Goal: Information Seeking & Learning: Learn about a topic

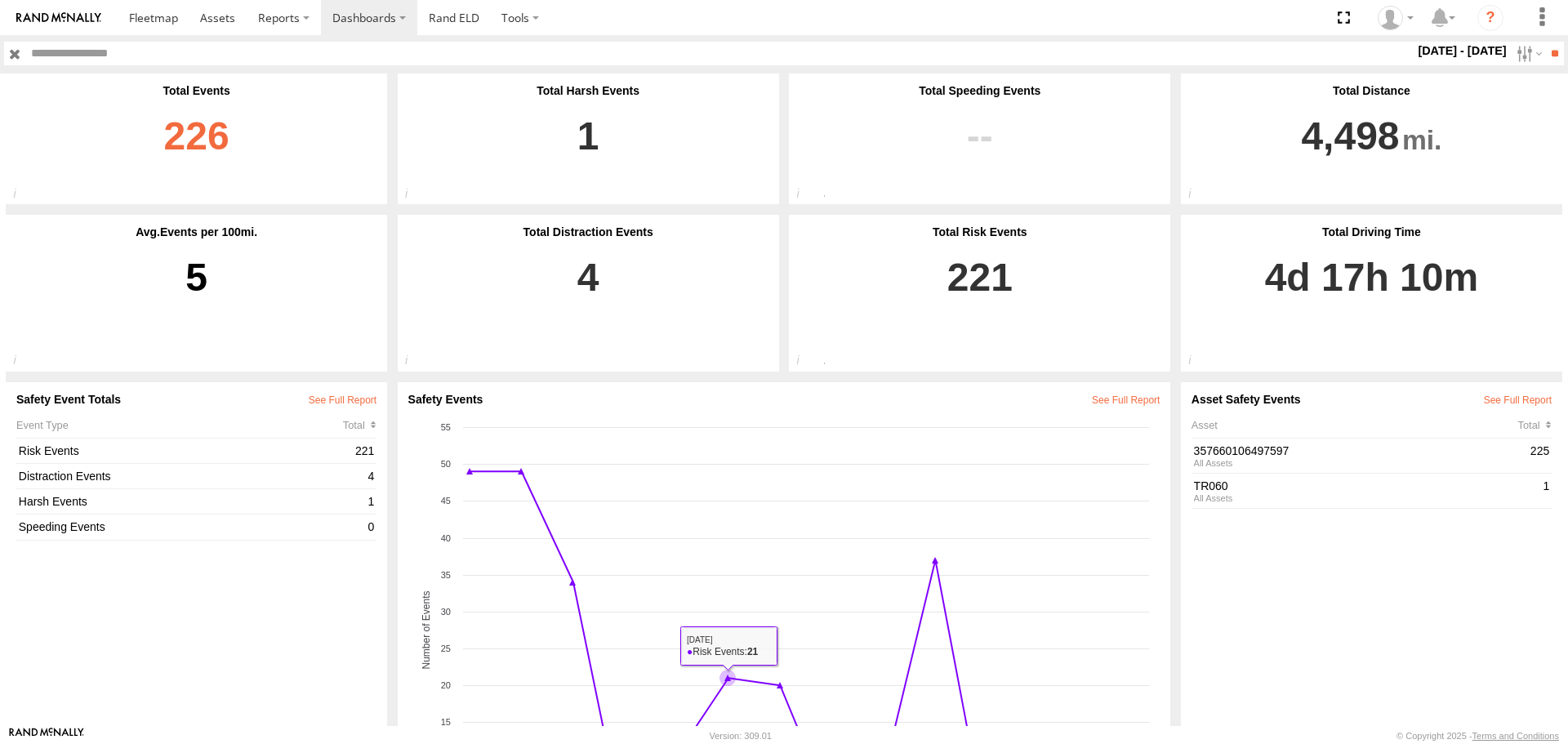
click at [223, 132] on link "226" at bounding box center [196, 145] width 360 height 96
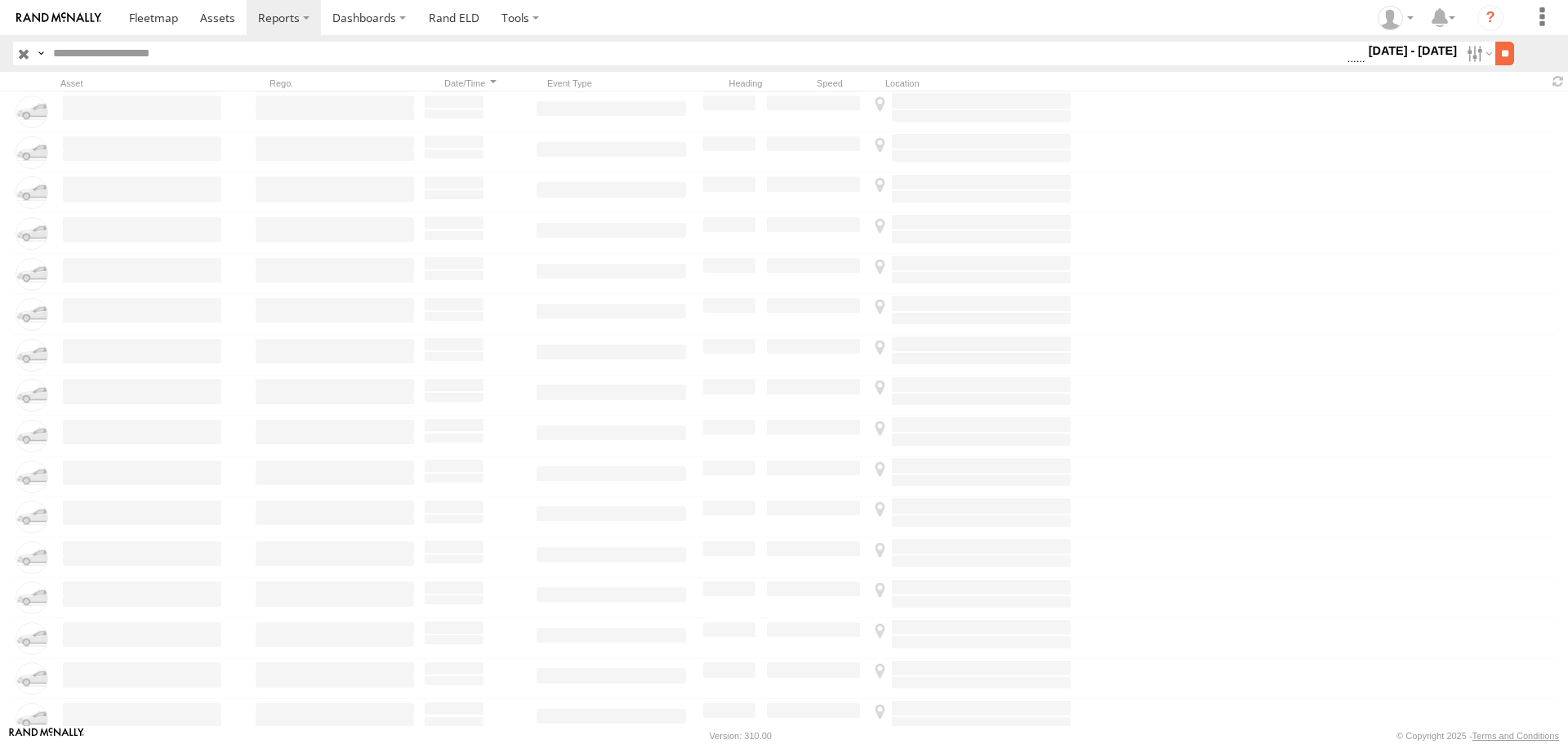
click at [1495, 54] on input "**" at bounding box center [1504, 53] width 19 height 24
click at [1502, 53] on input "**" at bounding box center [1504, 53] width 19 height 24
click at [203, 16] on span at bounding box center [218, 17] width 35 height 16
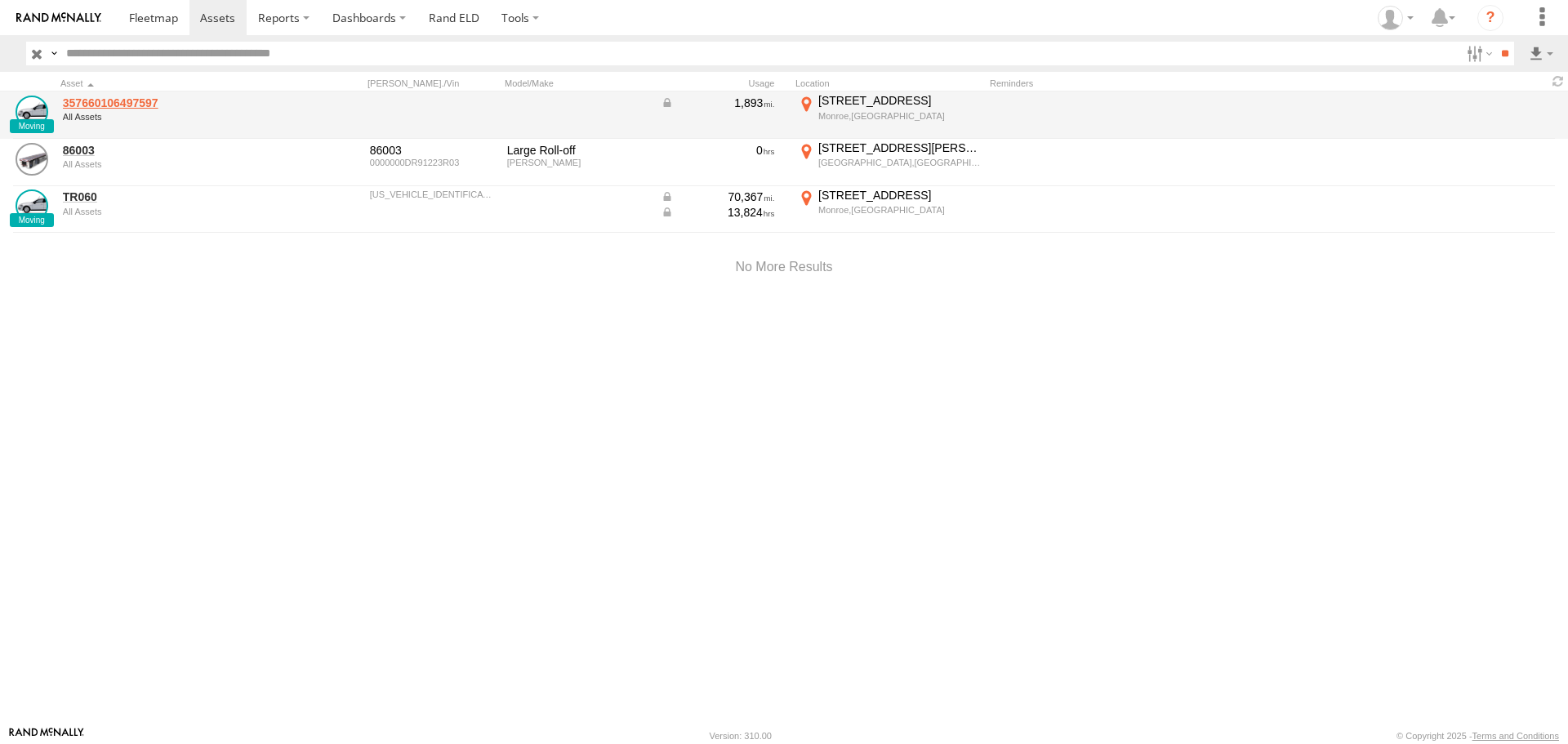
click at [154, 104] on link "357660106497597" at bounding box center [175, 102] width 223 height 15
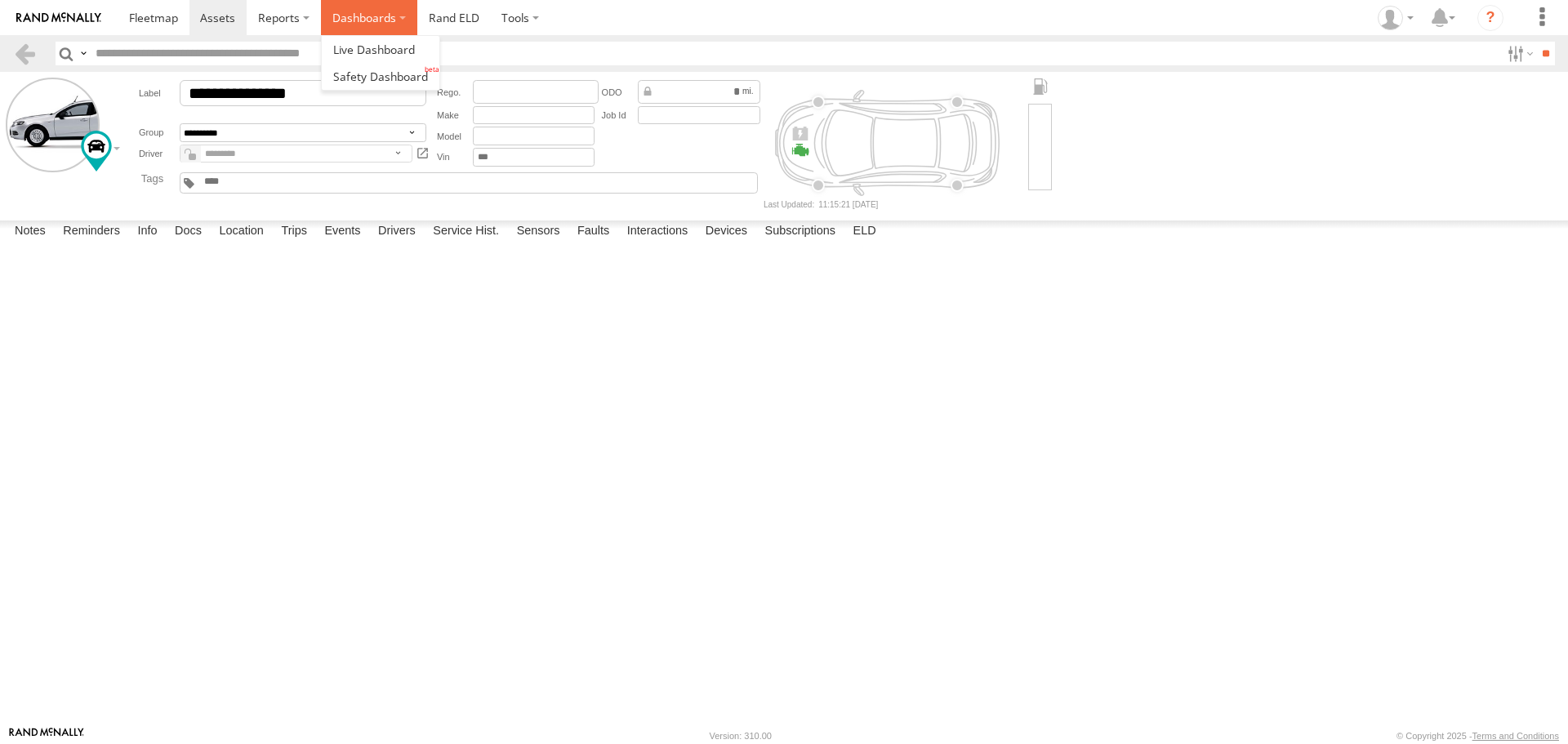
click at [347, 20] on label "Dashboards" at bounding box center [369, 17] width 96 height 35
click at [359, 76] on span at bounding box center [380, 76] width 94 height 16
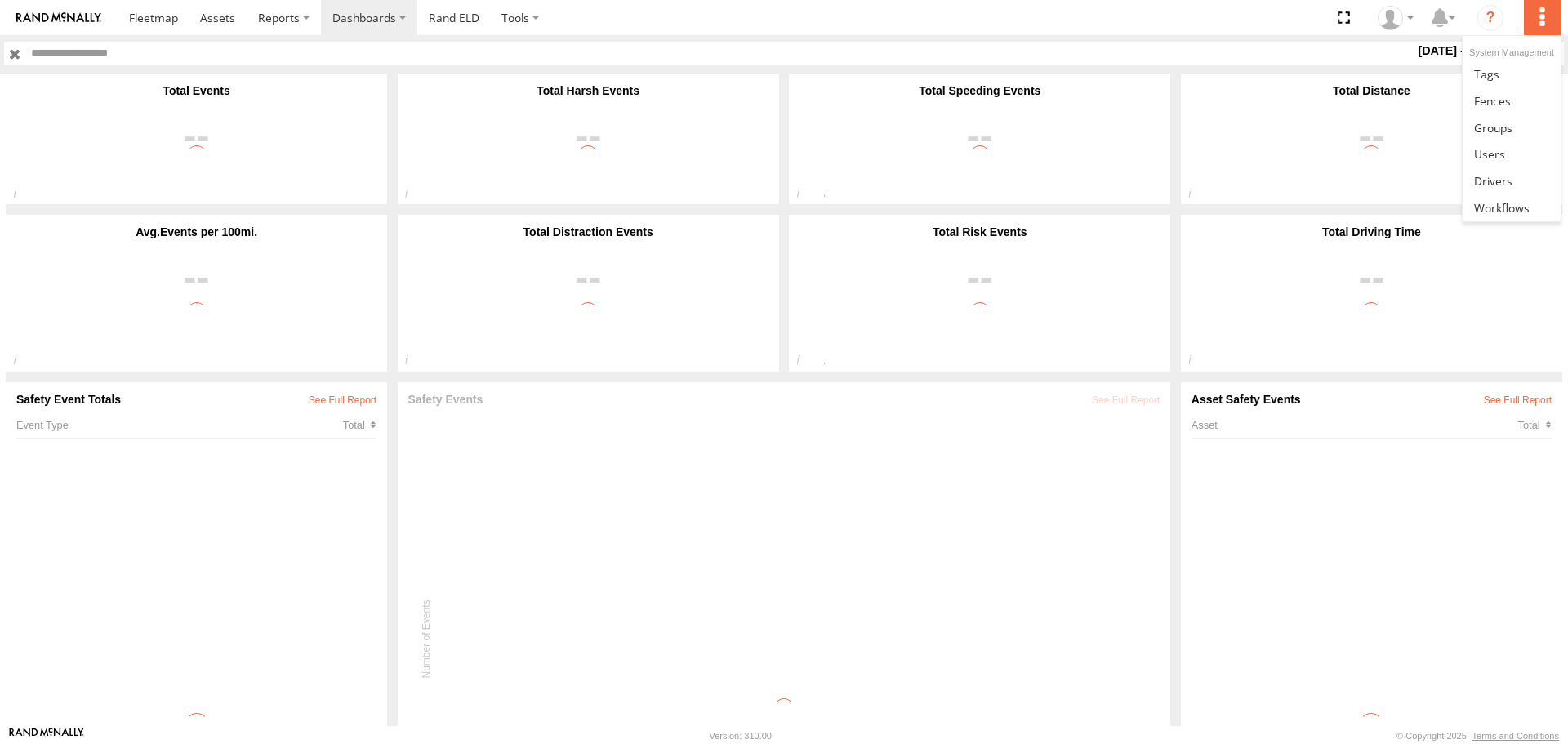
click at [1539, 18] on label at bounding box center [1541, 17] width 36 height 35
click at [1216, 16] on section at bounding box center [840, 17] width 1446 height 35
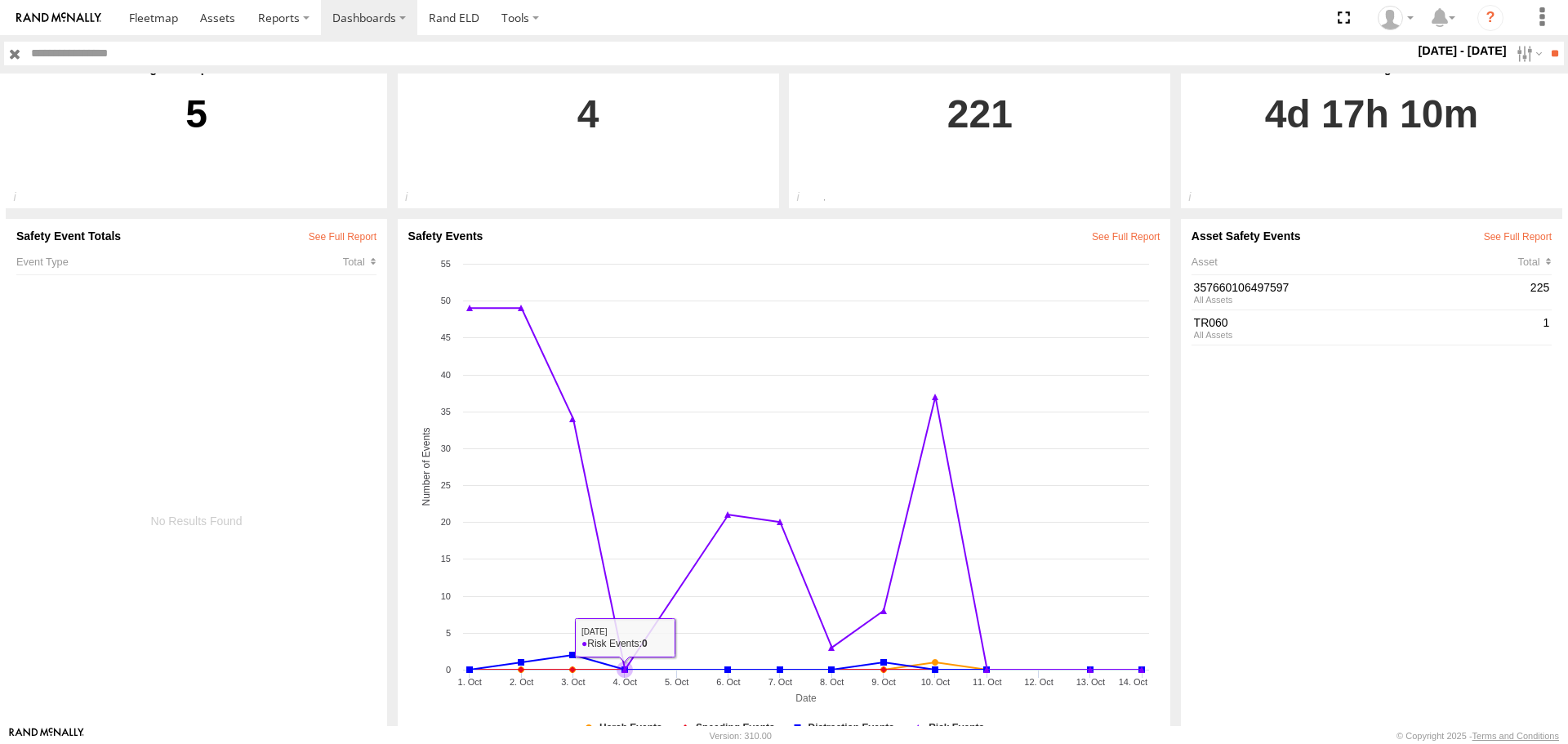
scroll to position [210, 0]
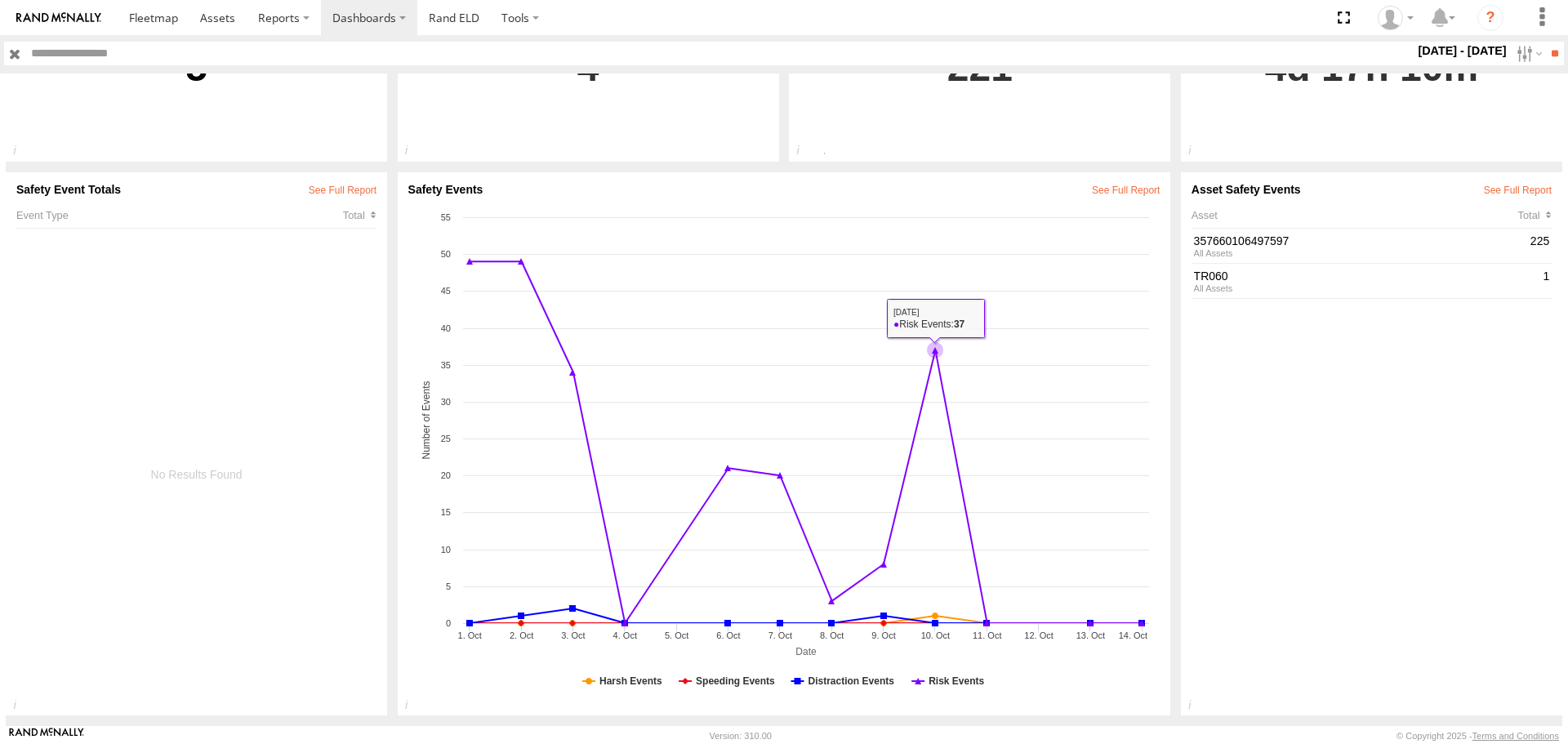
click at [932, 351] on icon at bounding box center [935, 350] width 6 height 6
click at [984, 623] on icon at bounding box center [986, 622] width 6 height 6
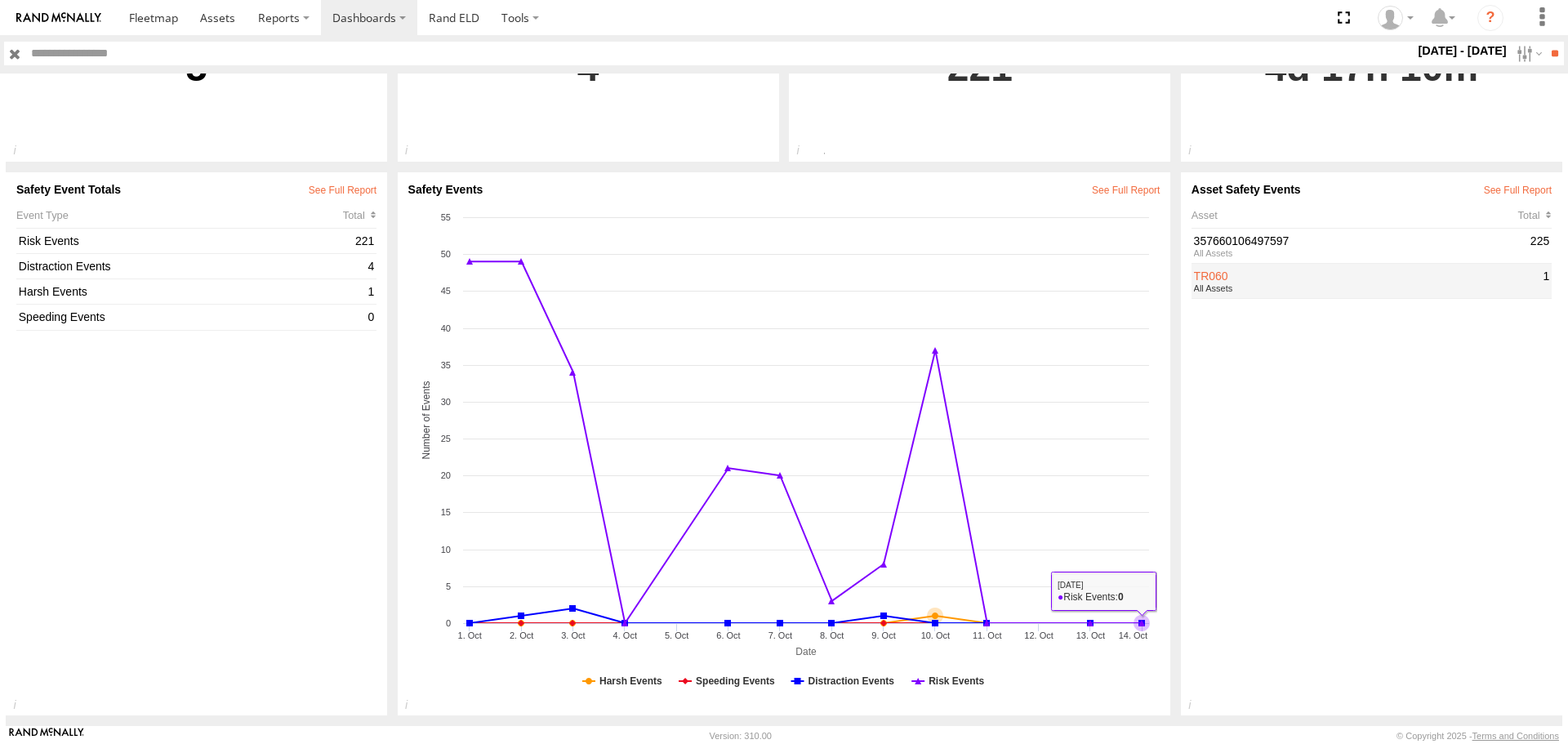
click at [1272, 275] on link "TR060" at bounding box center [1366, 275] width 344 height 15
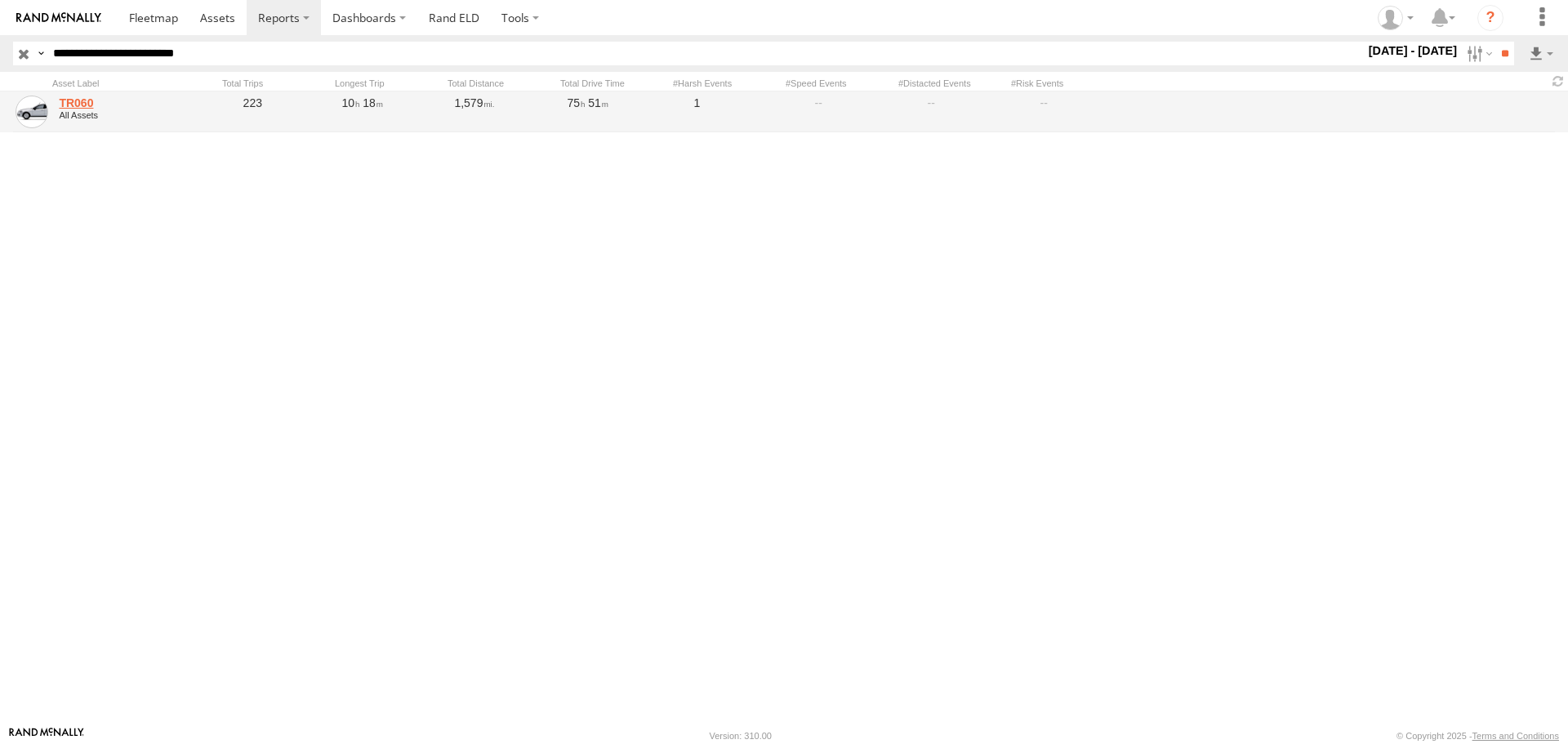
drag, startPoint x: 81, startPoint y: 97, endPoint x: 102, endPoint y: 100, distance: 21.2
click at [81, 97] on link "TR060" at bounding box center [137, 102] width 158 height 15
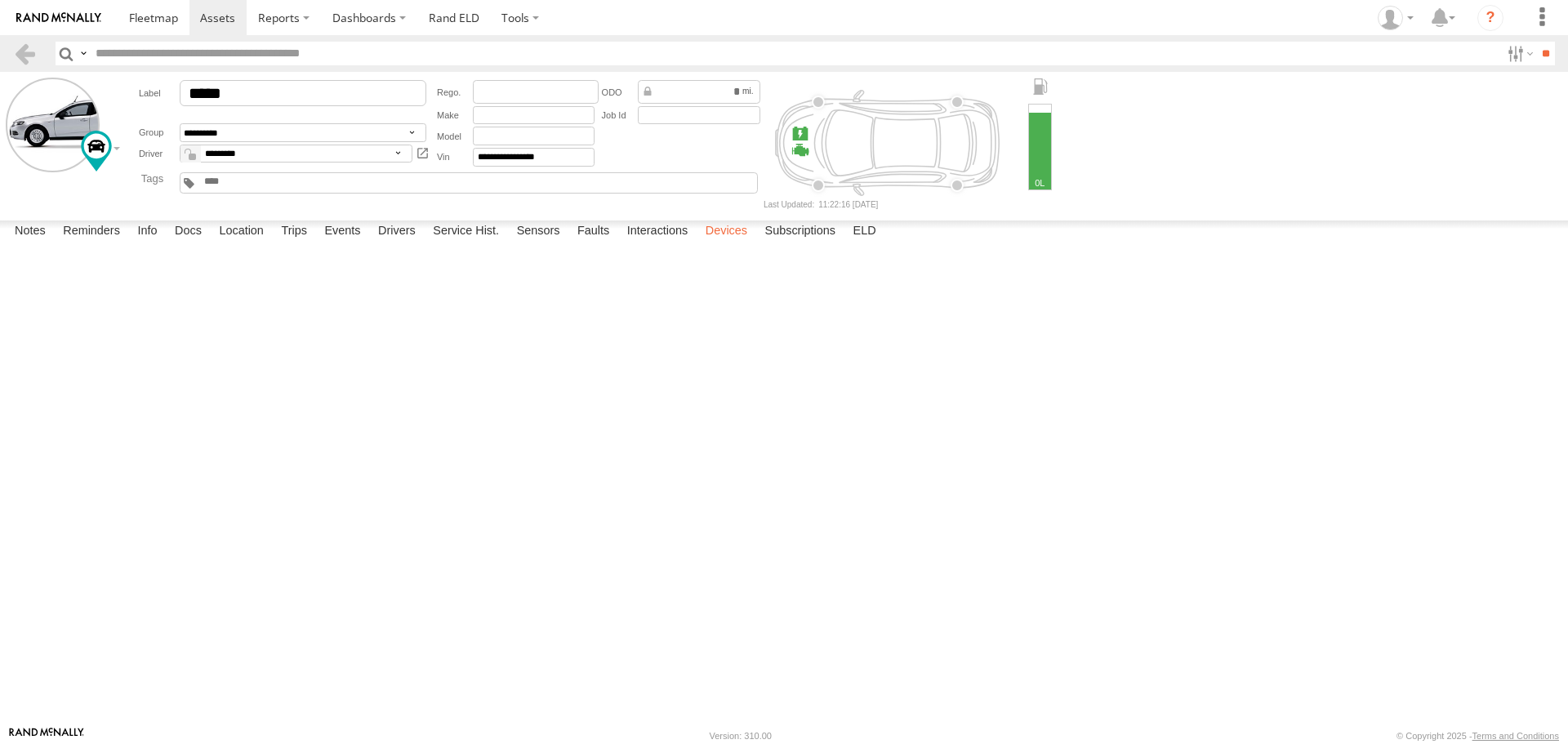
click at [719, 243] on label "Devices" at bounding box center [726, 232] width 58 height 23
click at [180, 18] on link at bounding box center [153, 17] width 72 height 35
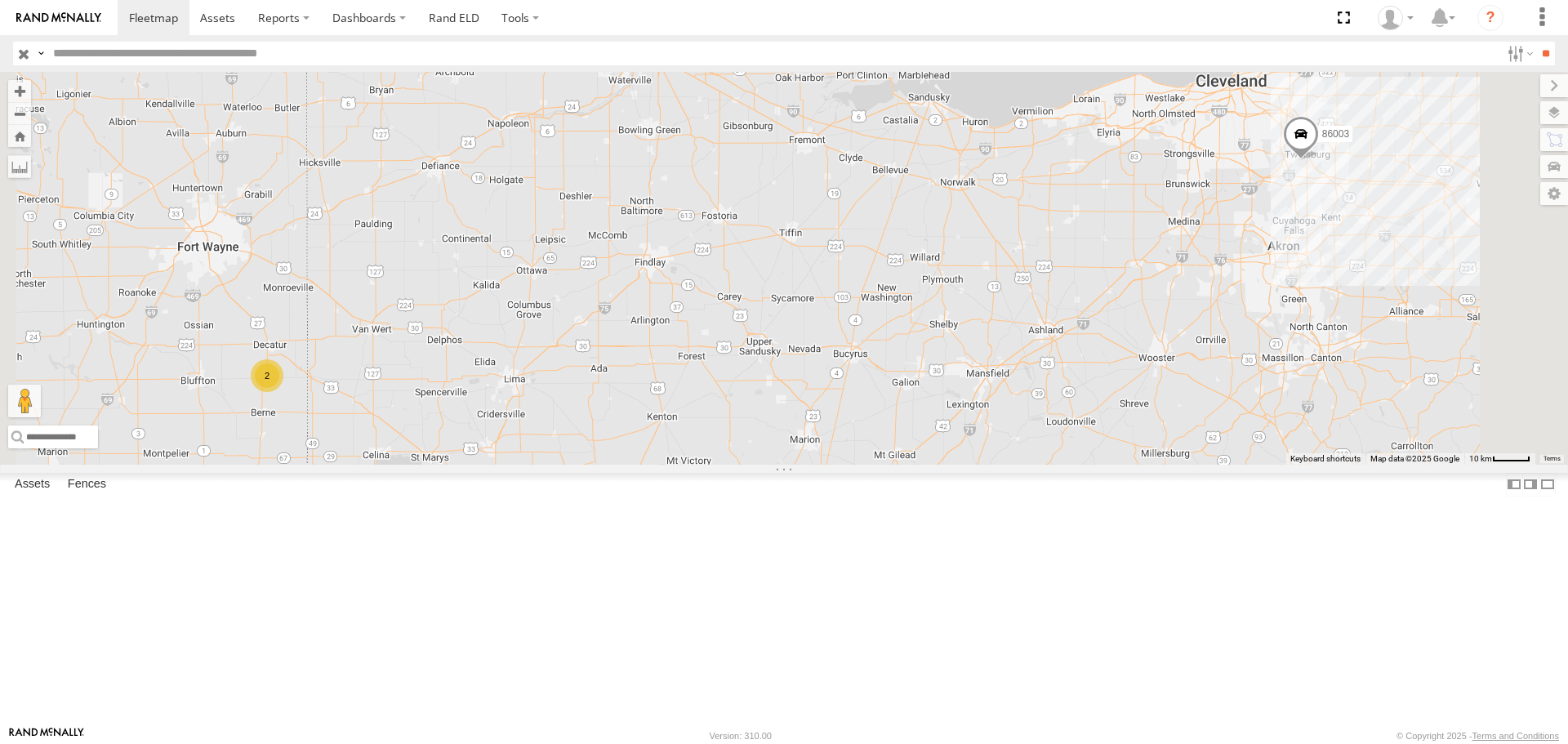
click at [0, 0] on div "86003" at bounding box center [0, 0] width 0 height 0
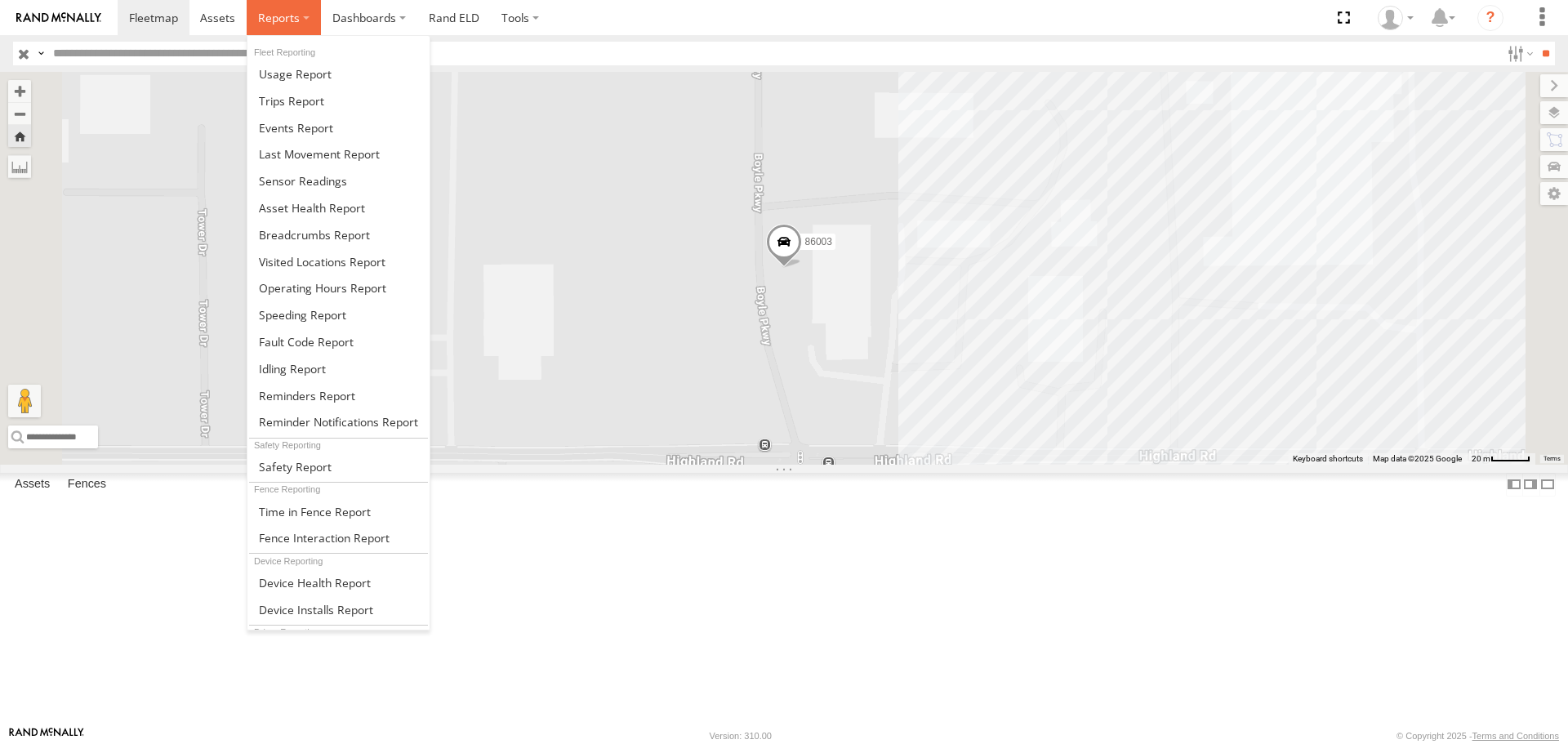
click at [287, 19] on span at bounding box center [278, 17] width 41 height 16
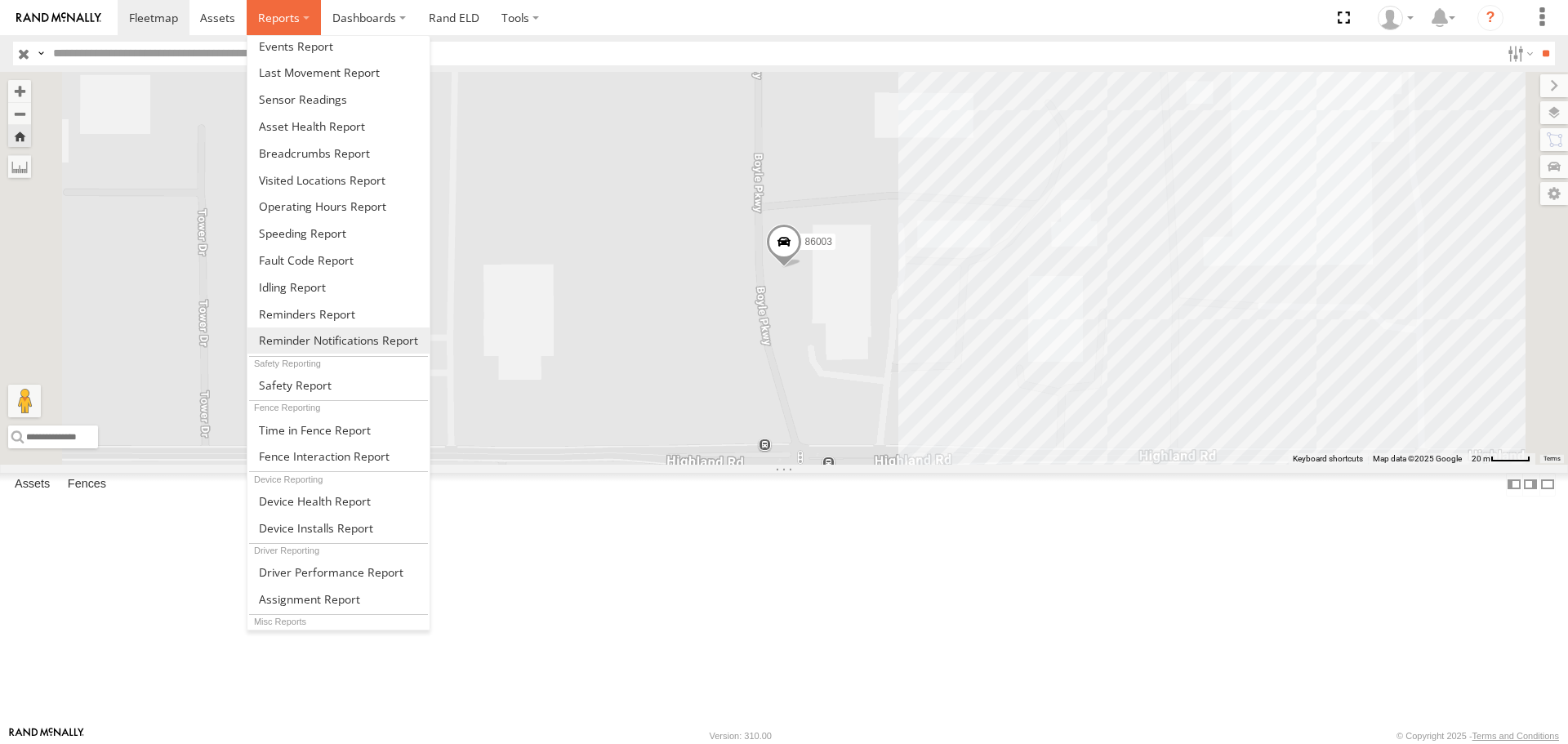
scroll to position [180, 0]
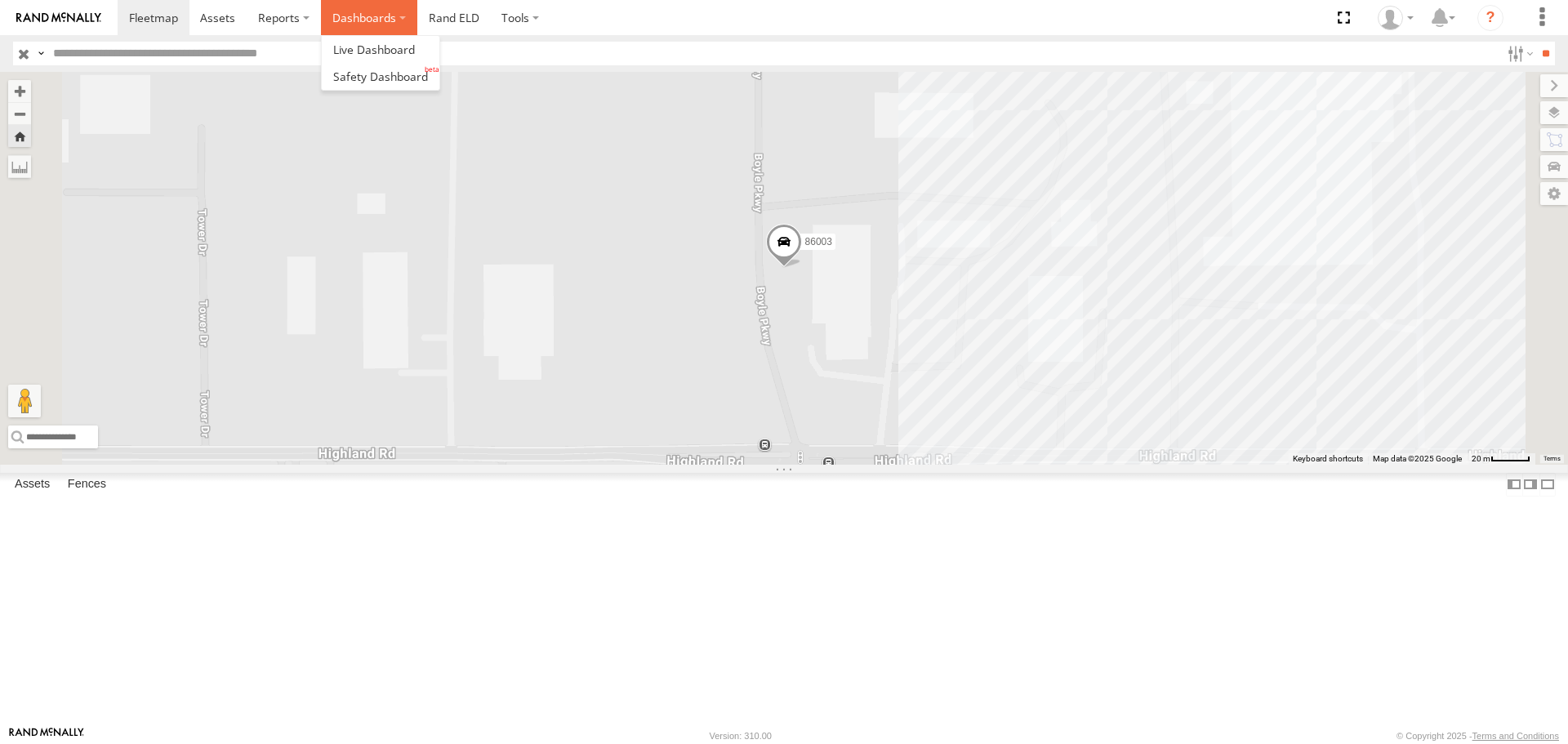
click at [384, 27] on label "Dashboards" at bounding box center [369, 17] width 96 height 35
click at [385, 80] on span at bounding box center [380, 76] width 94 height 16
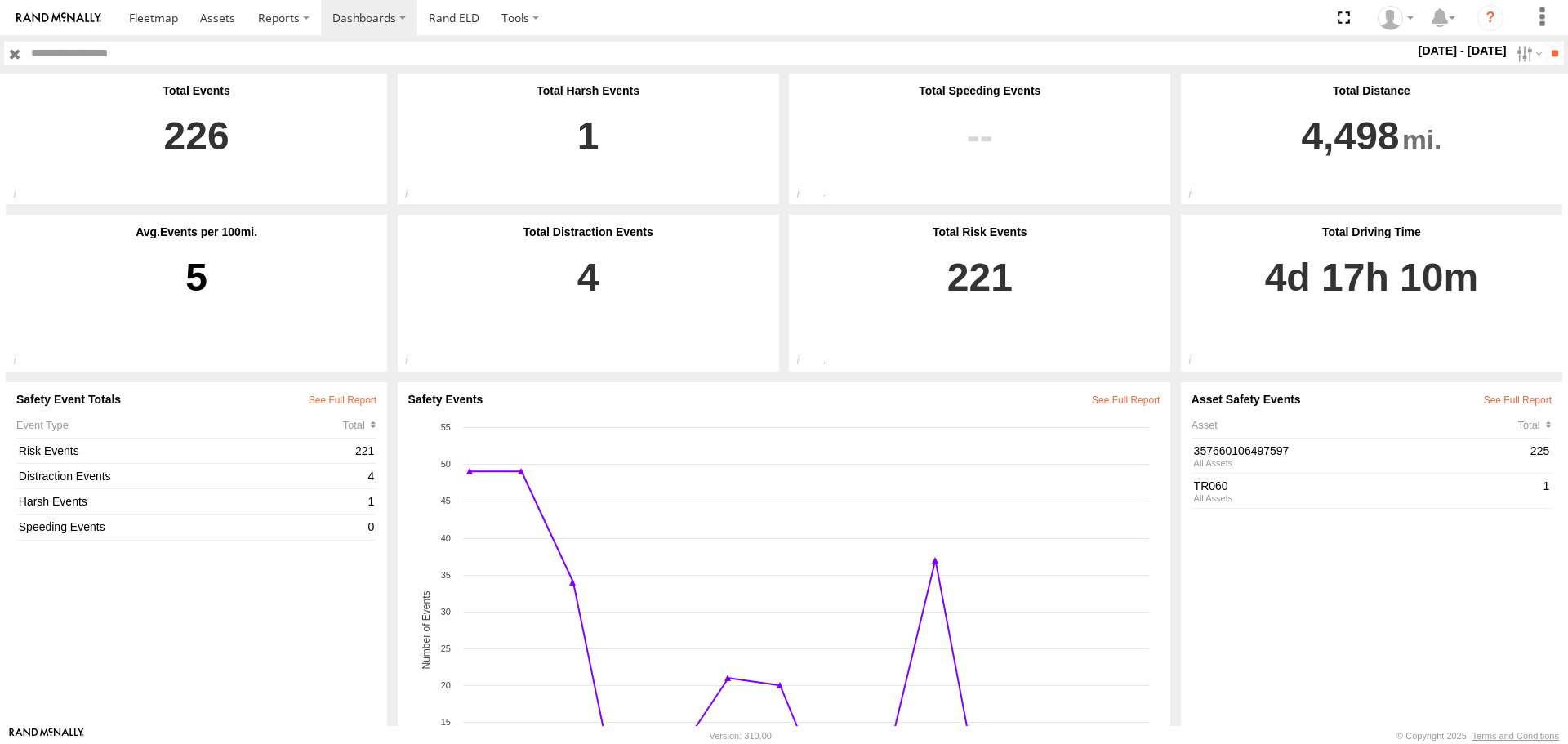
scroll to position [81, 0]
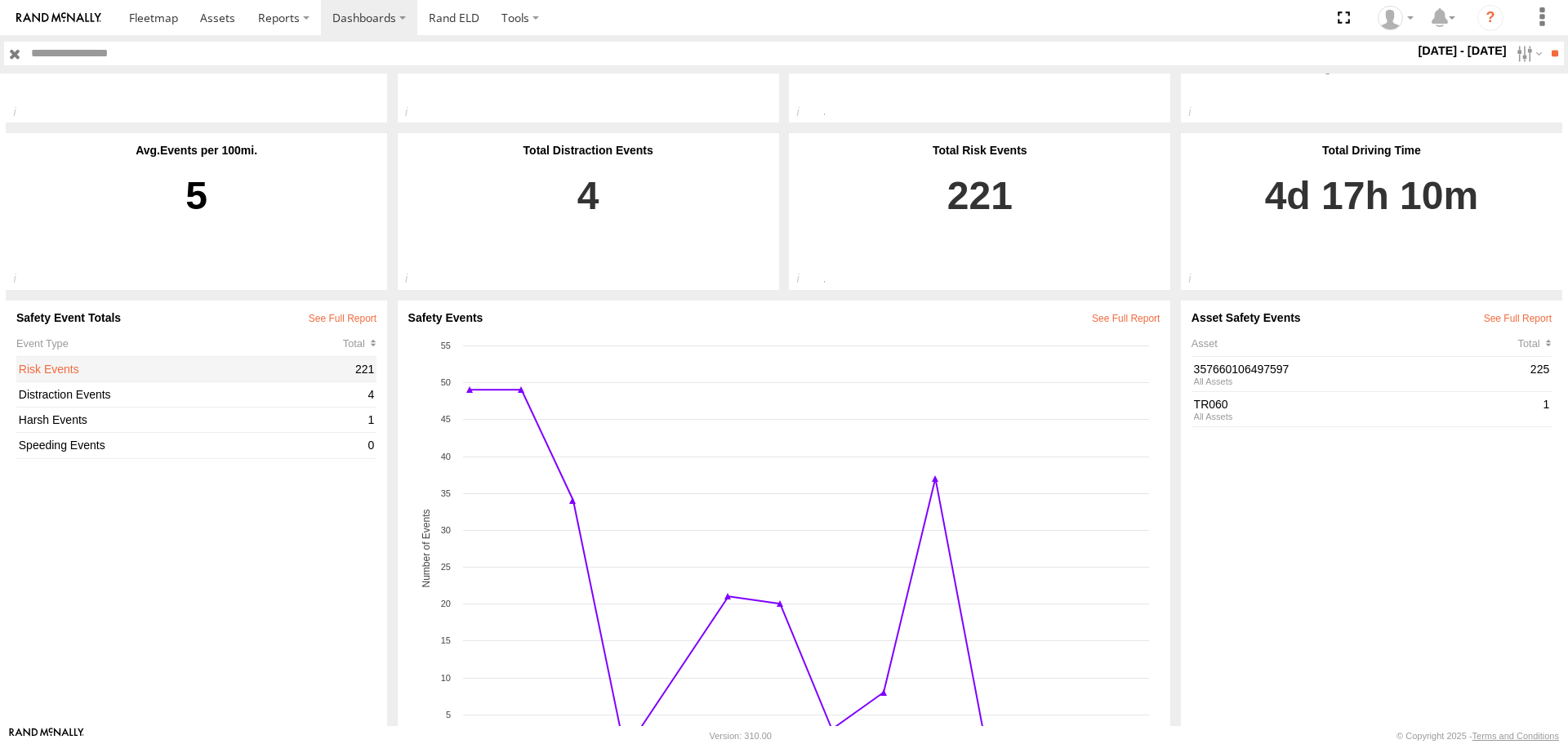
click at [139, 372] on link "Risk Events" at bounding box center [185, 369] width 332 height 15
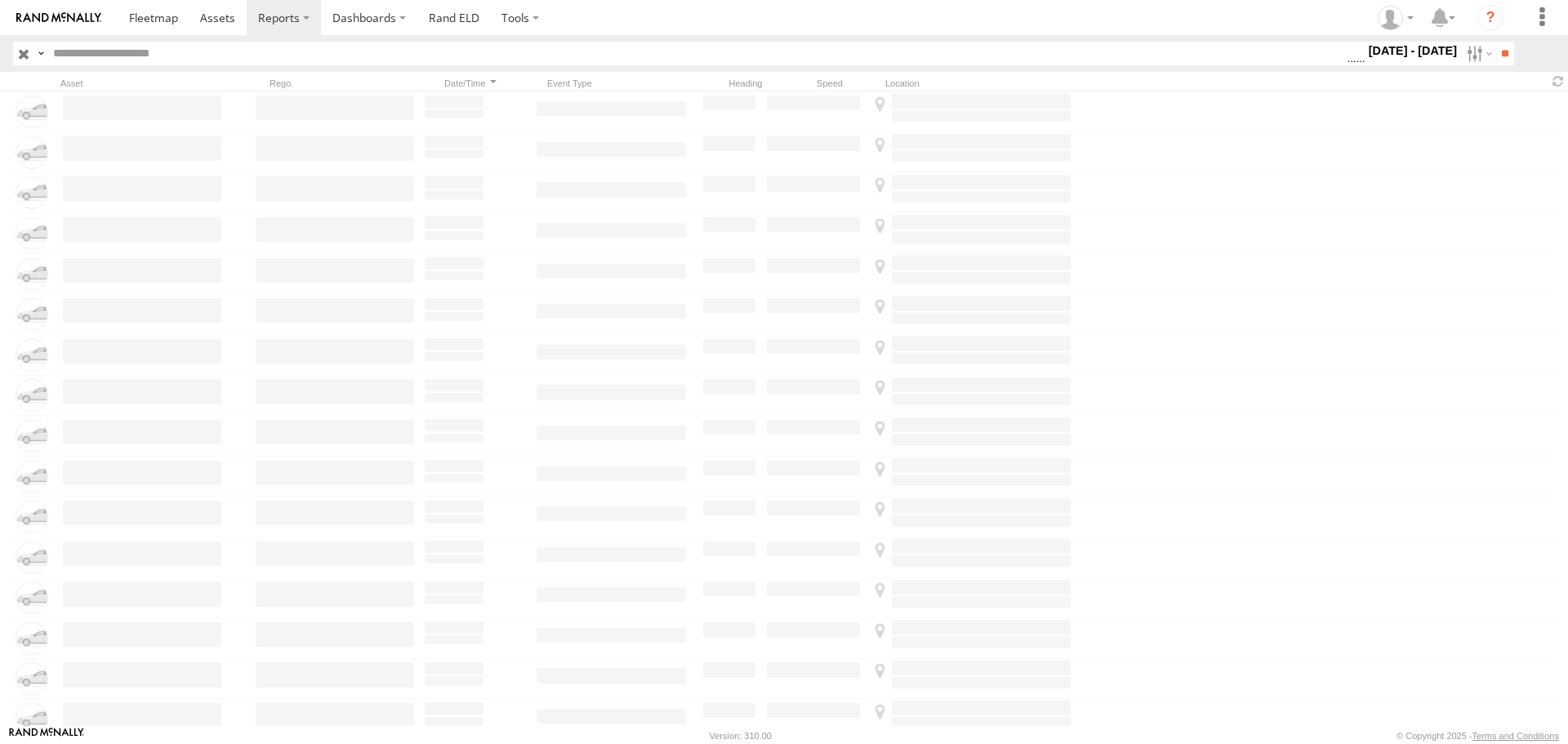
click at [118, 58] on input "text" at bounding box center [697, 53] width 1300 height 24
click at [0, 0] on span "All Assets" at bounding box center [0, 0] width 0 height 0
click at [1495, 52] on input "**" at bounding box center [1504, 53] width 19 height 24
click at [35, 49] on label at bounding box center [40, 53] width 13 height 24
click at [0, 0] on span "Search Query" at bounding box center [0, 0] width 0 height 0
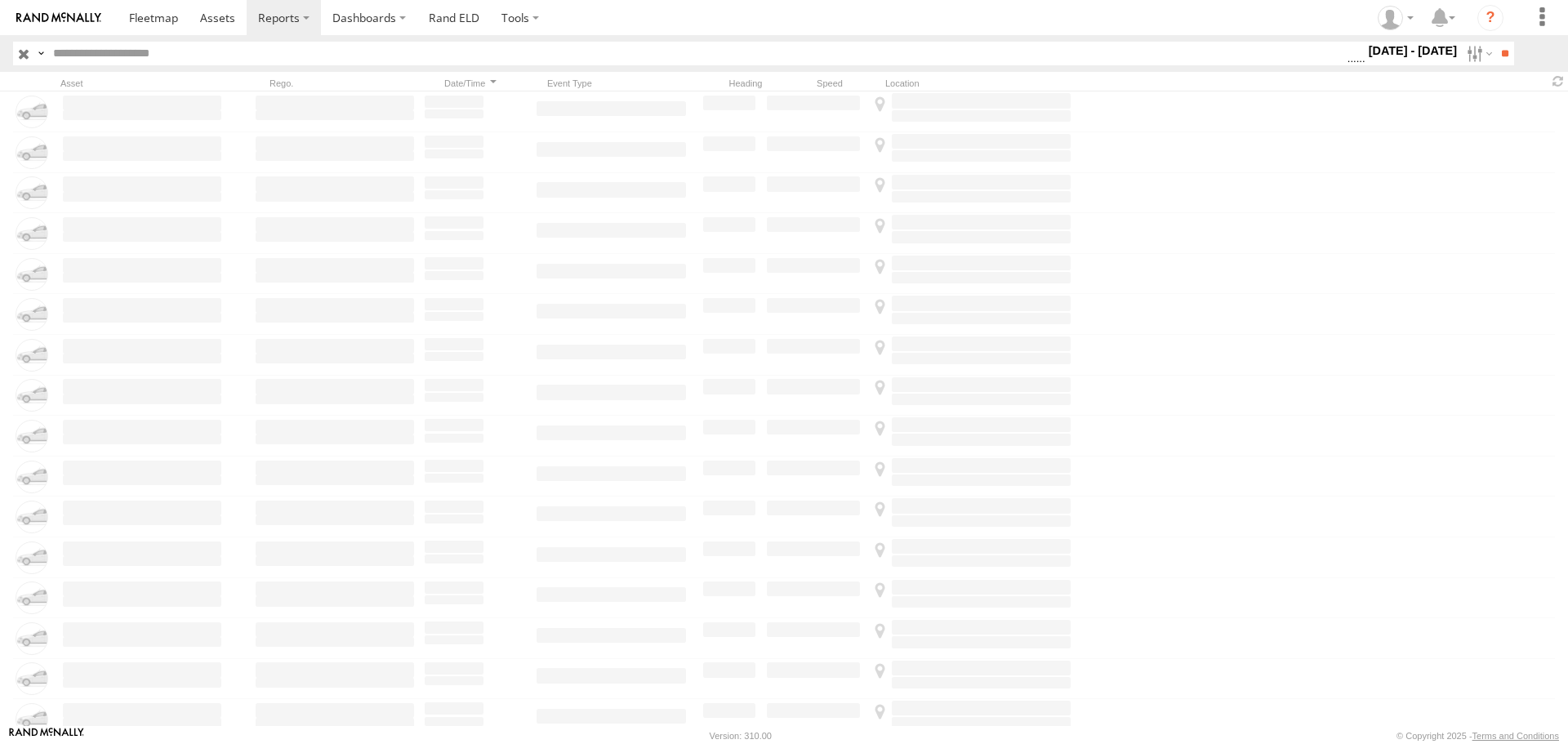
click at [42, 51] on label at bounding box center [40, 53] width 13 height 24
click at [1394, 58] on label "1 - 14 Oct 25" at bounding box center [1413, 50] width 95 height 18
drag, startPoint x: 1299, startPoint y: 113, endPoint x: 1321, endPoint y: 115, distance: 22.1
click at [0, 0] on label at bounding box center [0, 0] width 0 height 0
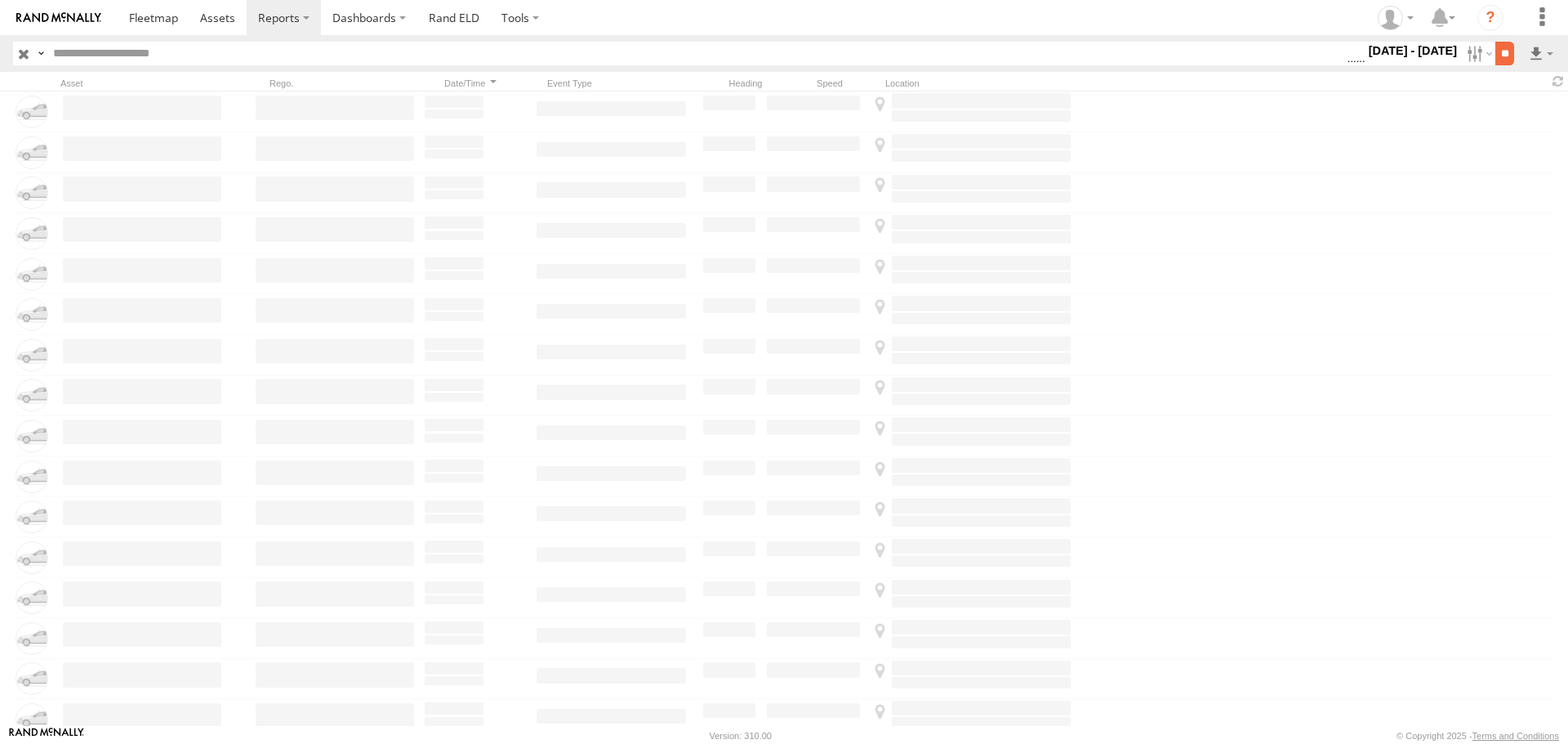
click at [1509, 50] on input "**" at bounding box center [1504, 53] width 19 height 24
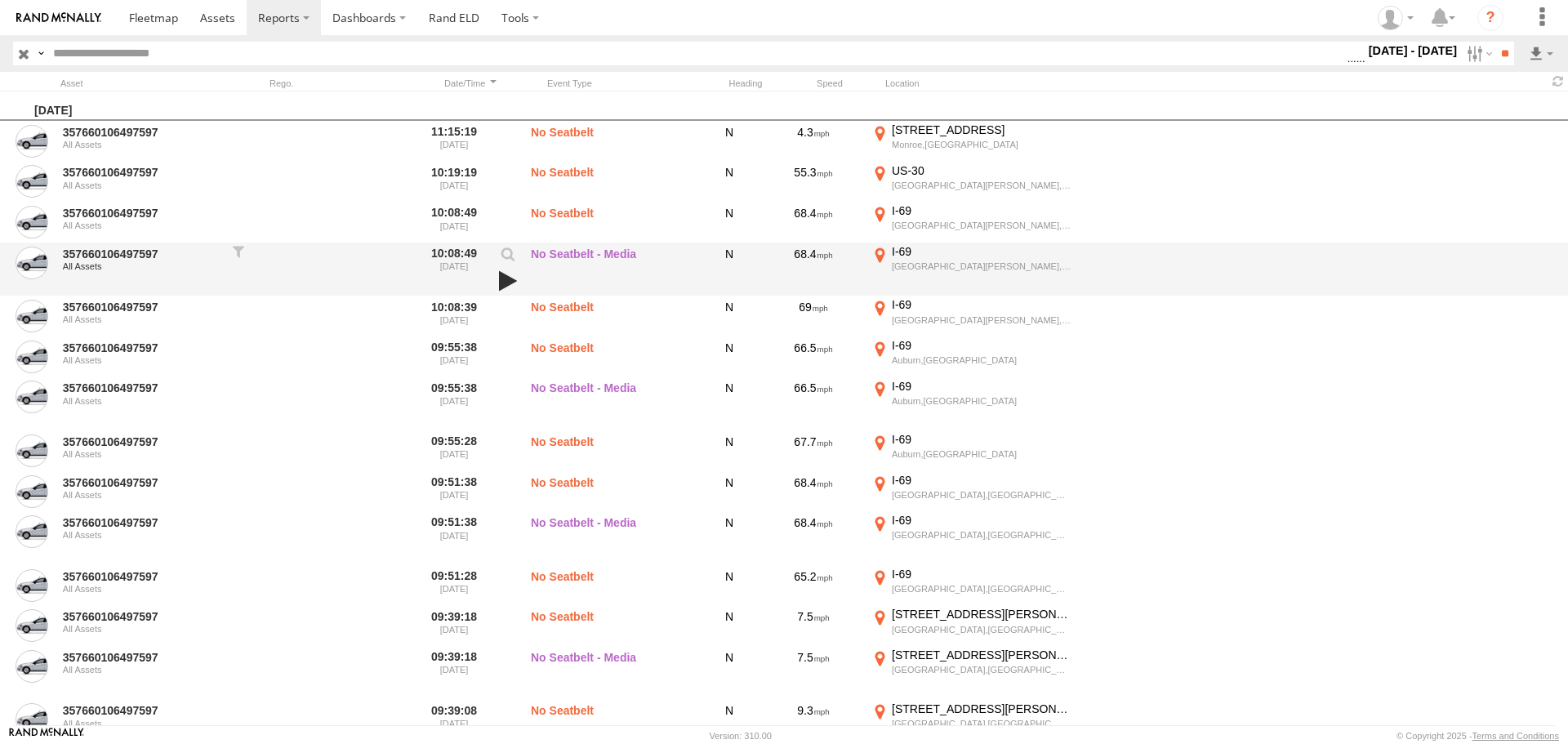
click at [509, 280] on link at bounding box center [508, 280] width 27 height 23
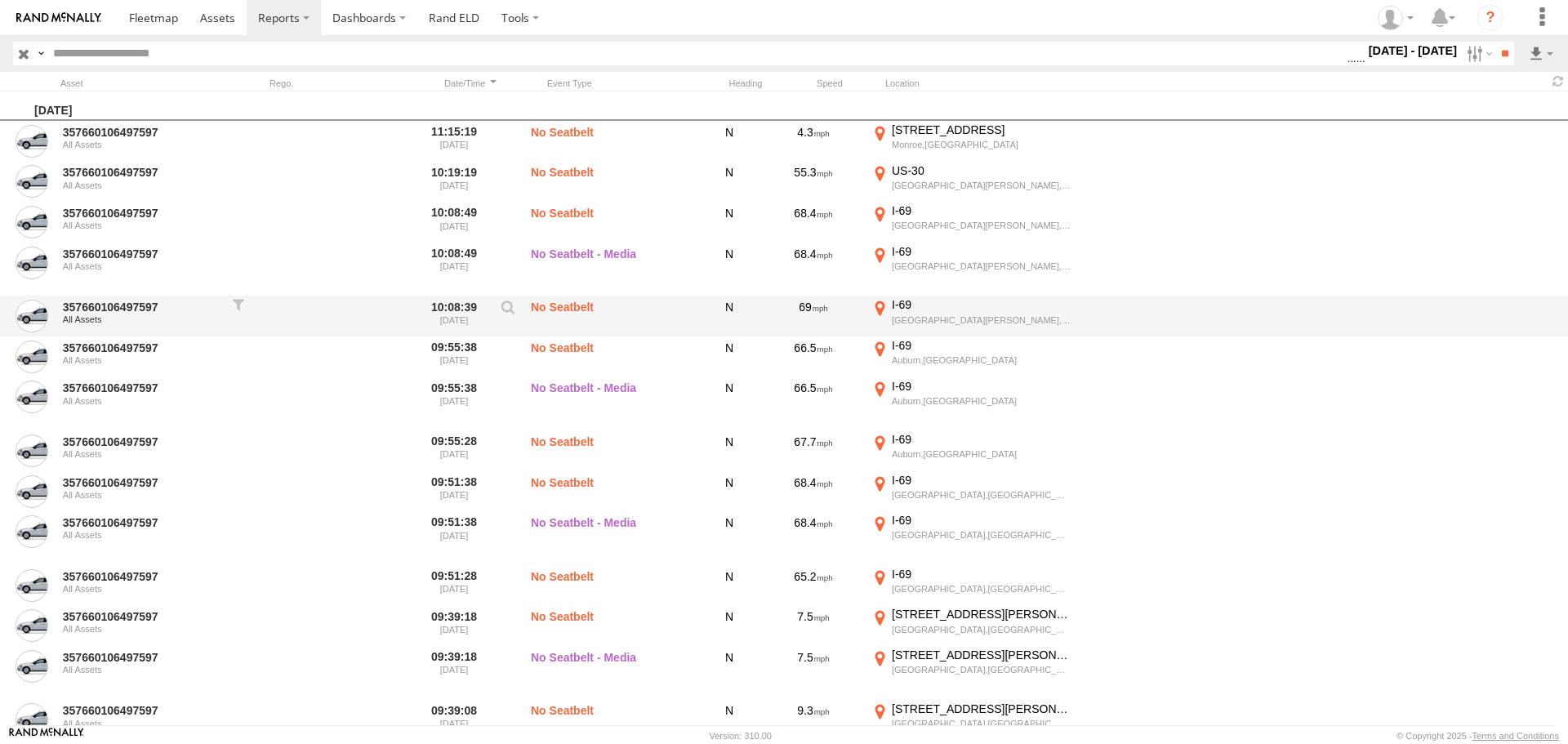
click at [639, 307] on label "No Seatbelt" at bounding box center [612, 316] width 163 height 38
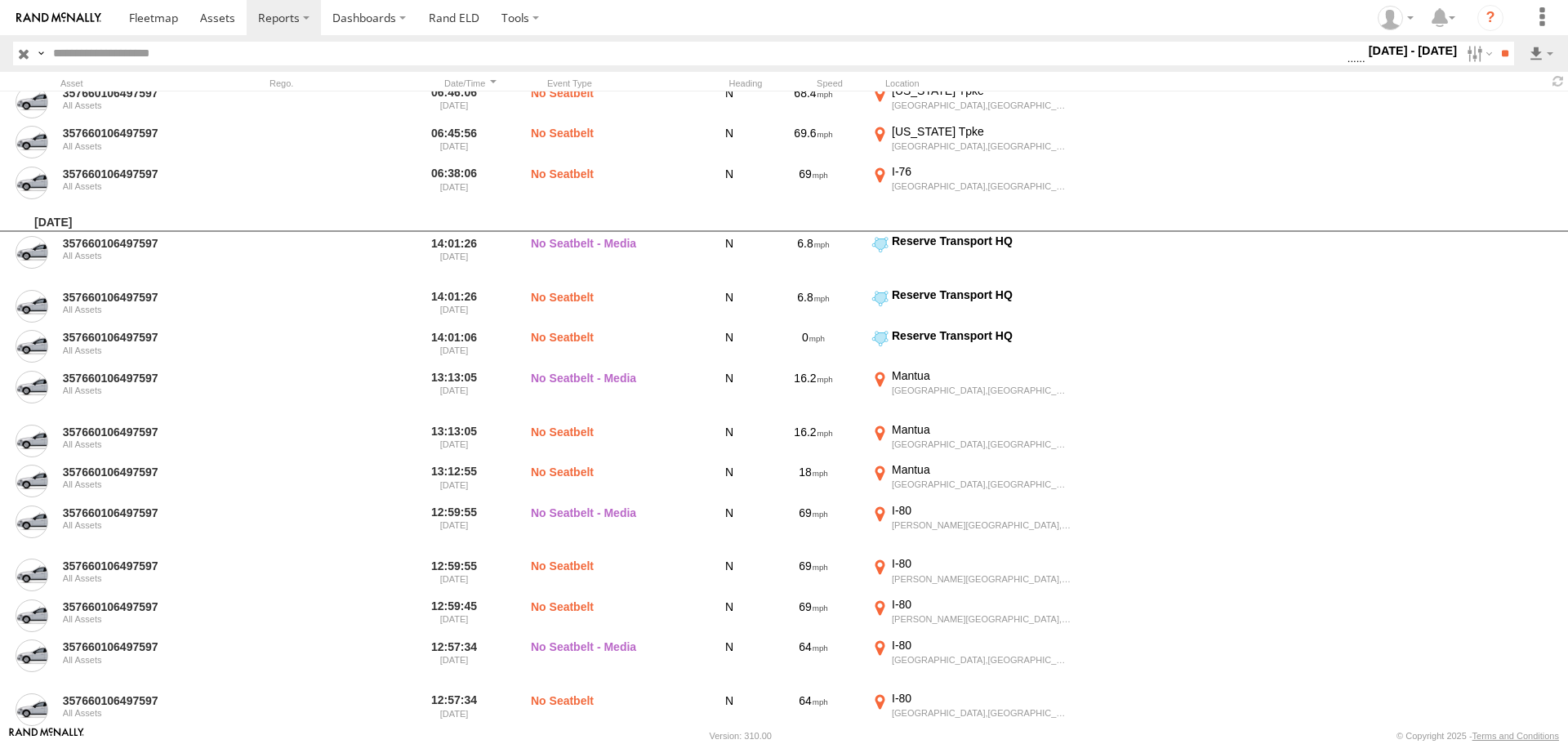
scroll to position [10858, 0]
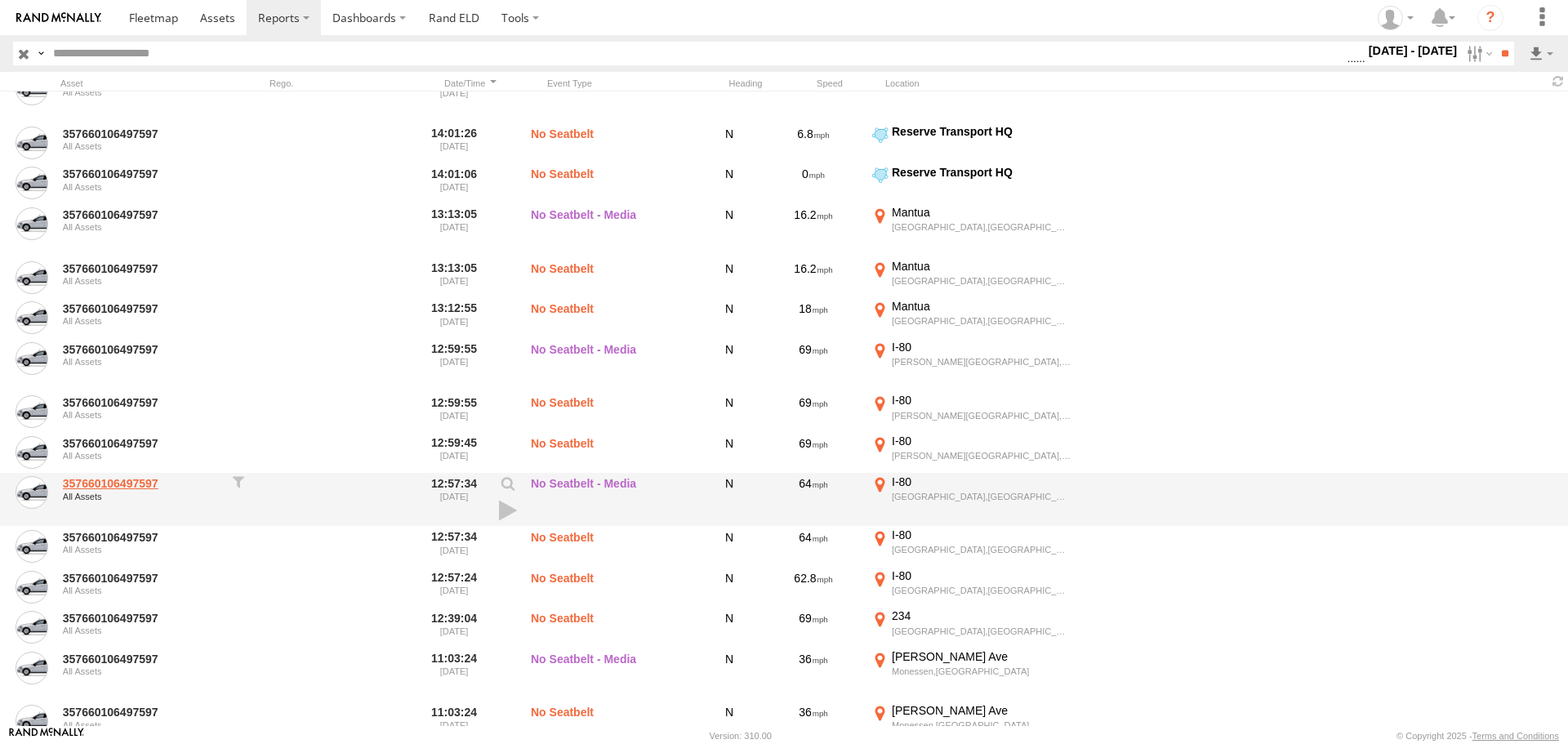
click at [157, 480] on link "357660106497597" at bounding box center [142, 483] width 158 height 15
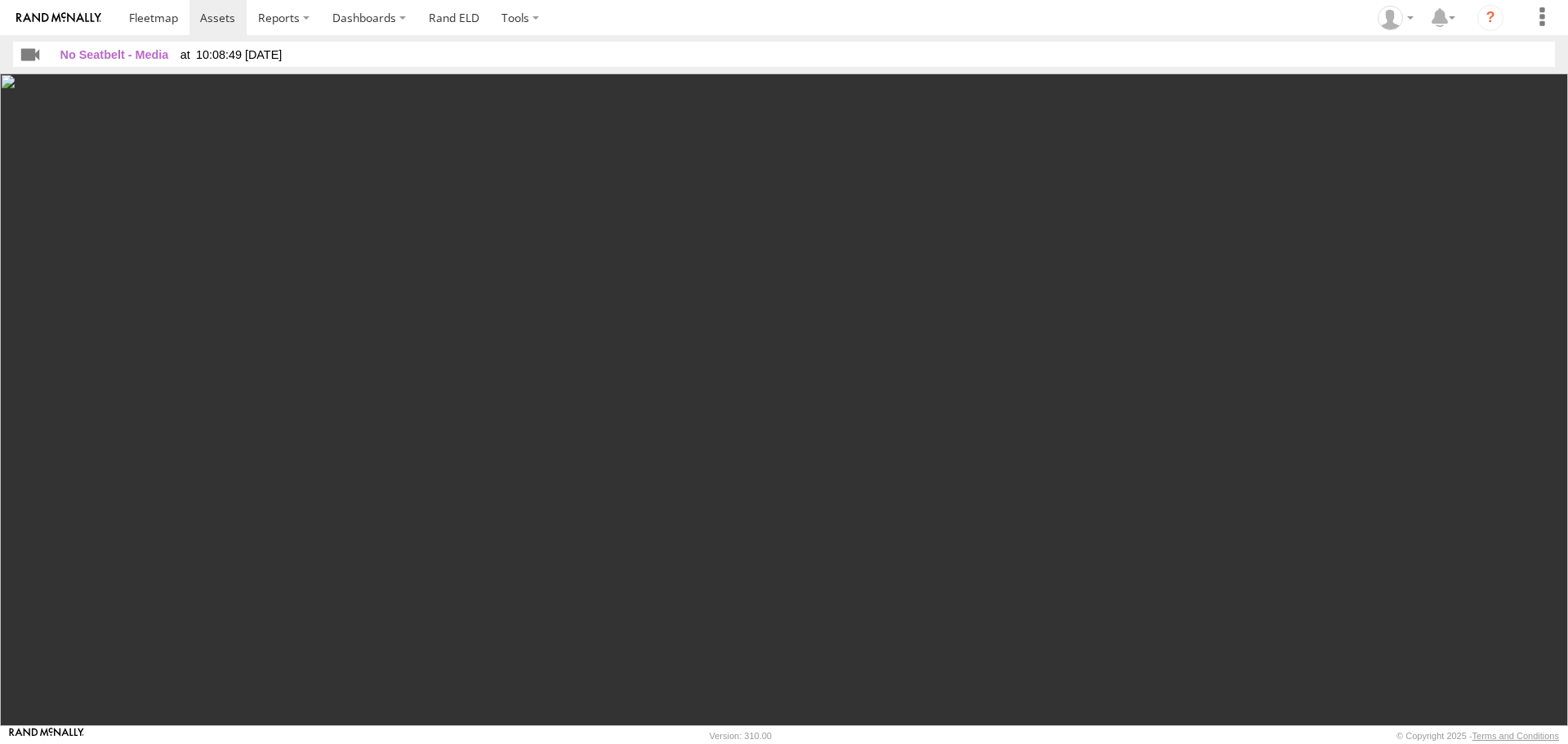
click at [8, 77] on img at bounding box center [784, 399] width 1568 height 652
